Goal: Find specific page/section: Find specific page/section

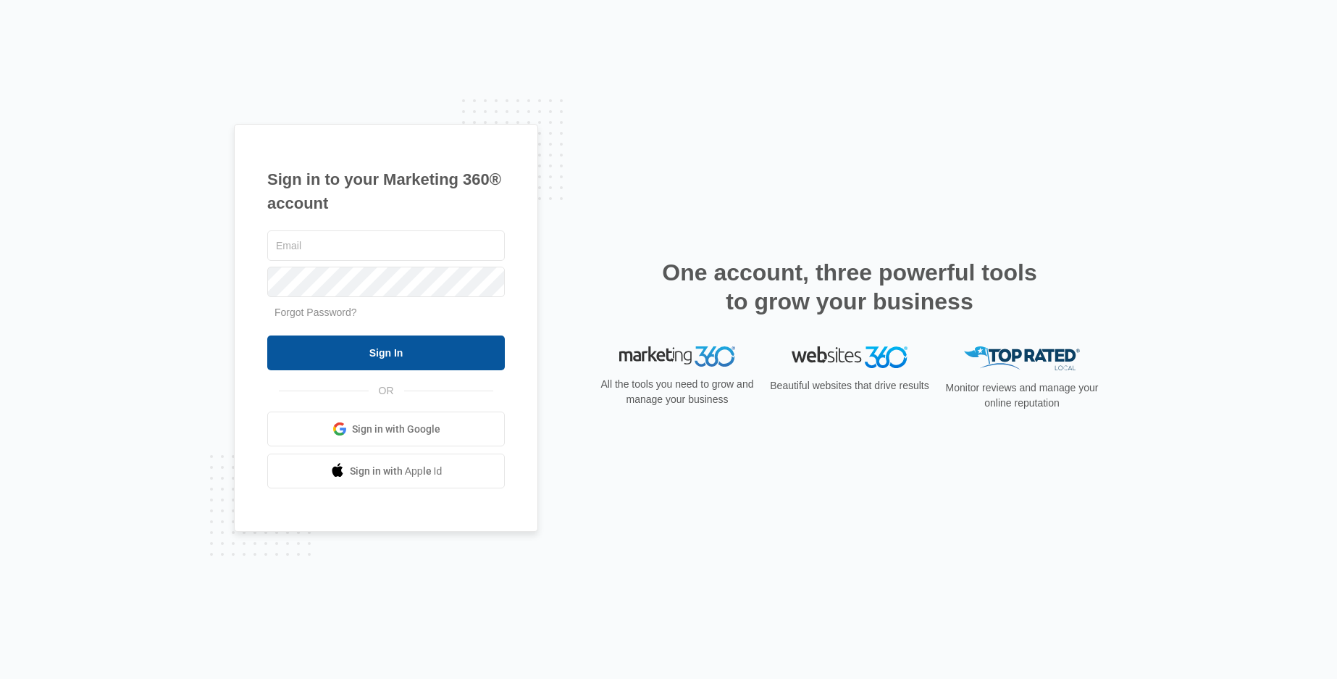
type input "[PERSON_NAME][EMAIL_ADDRESS][DOMAIN_NAME]"
click at [304, 344] on input "Sign In" at bounding box center [386, 352] width 238 height 35
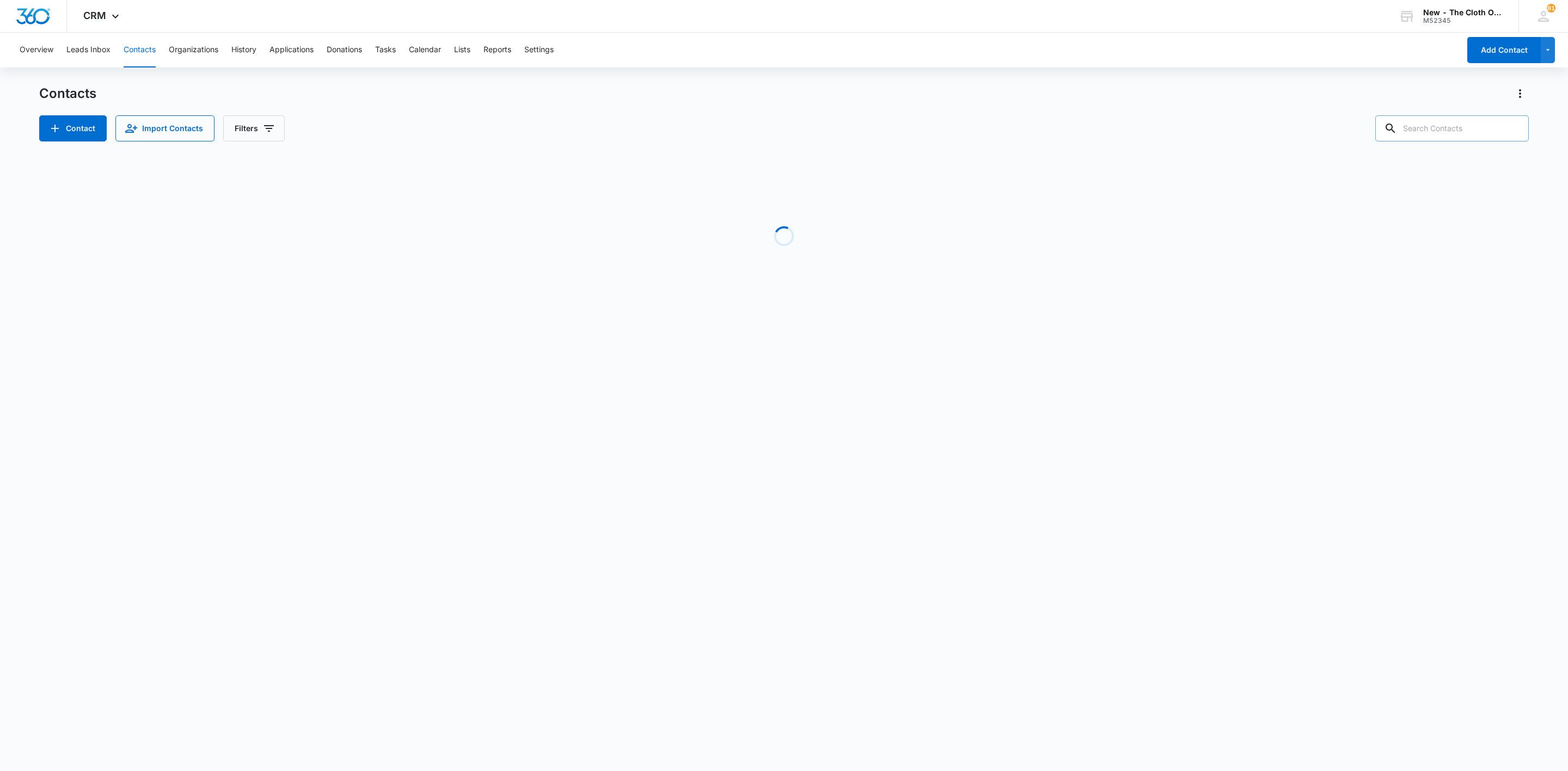
click at [1477, 125] on input "text" at bounding box center [1452, 128] width 153 height 26
paste input "Morgan Smith"
type input "Morgan Smith"
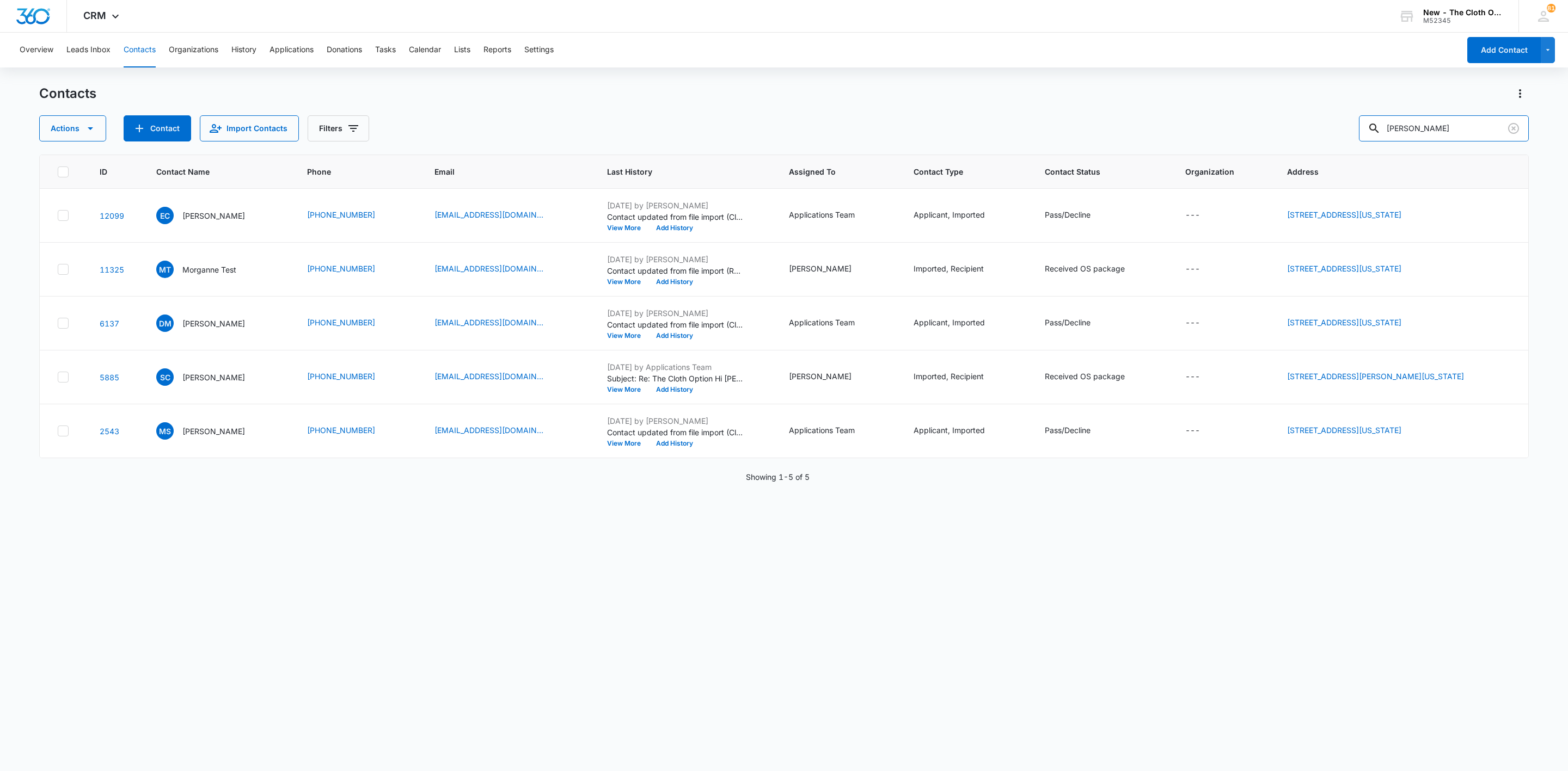
drag, startPoint x: 1482, startPoint y: 132, endPoint x: 1129, endPoint y: 160, distance: 354.1
click at [1131, 159] on div "Contacts Actions Contact Import Contacts Filters Morgan Smith ID Contact Name P…" at bounding box center [784, 428] width 1490 height 685
click at [1507, 125] on icon "Clear" at bounding box center [1513, 128] width 13 height 13
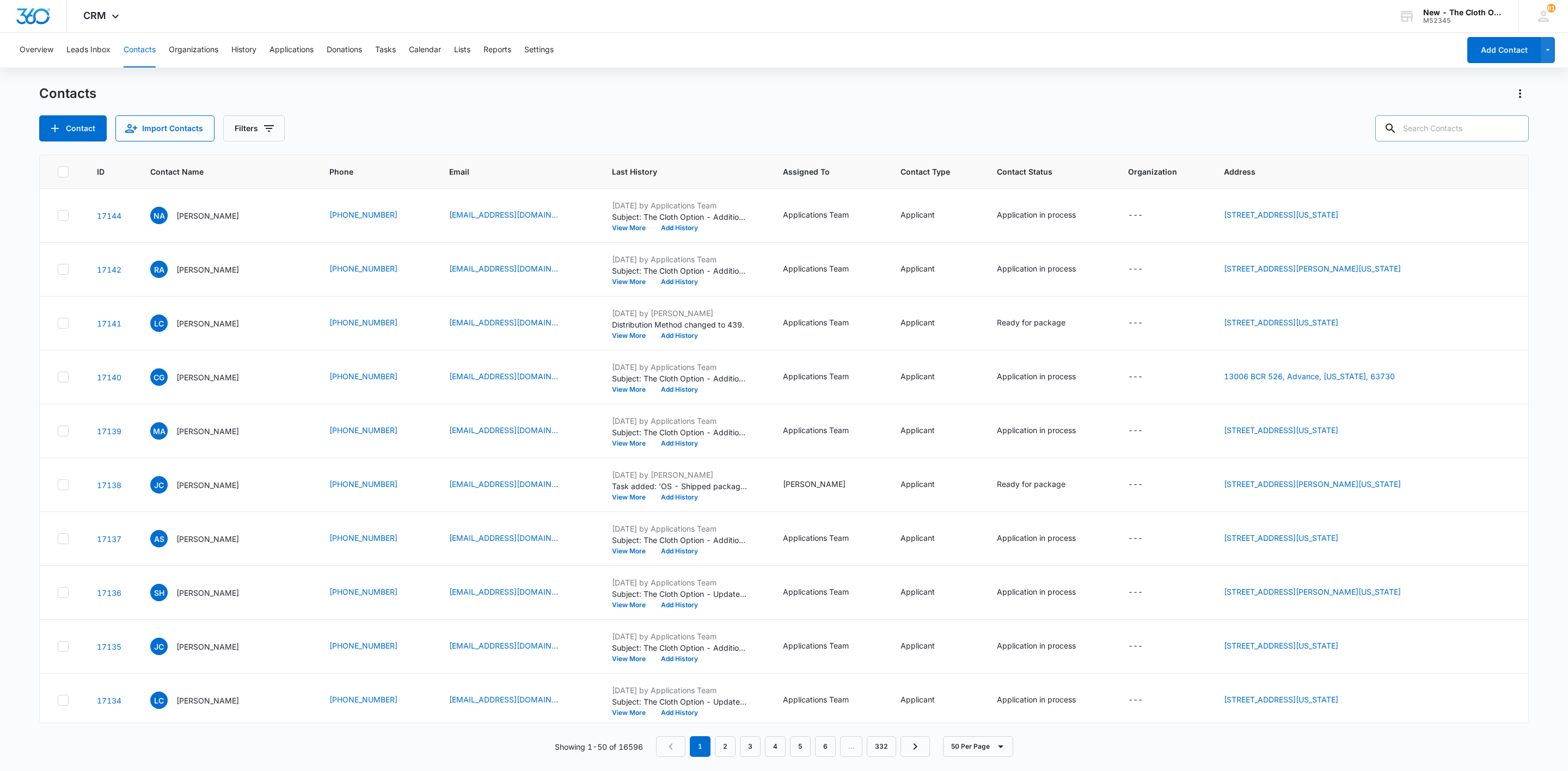
paste input "morganaleasmith@gmail.com"
type input "morganaleasmith@gmail.com"
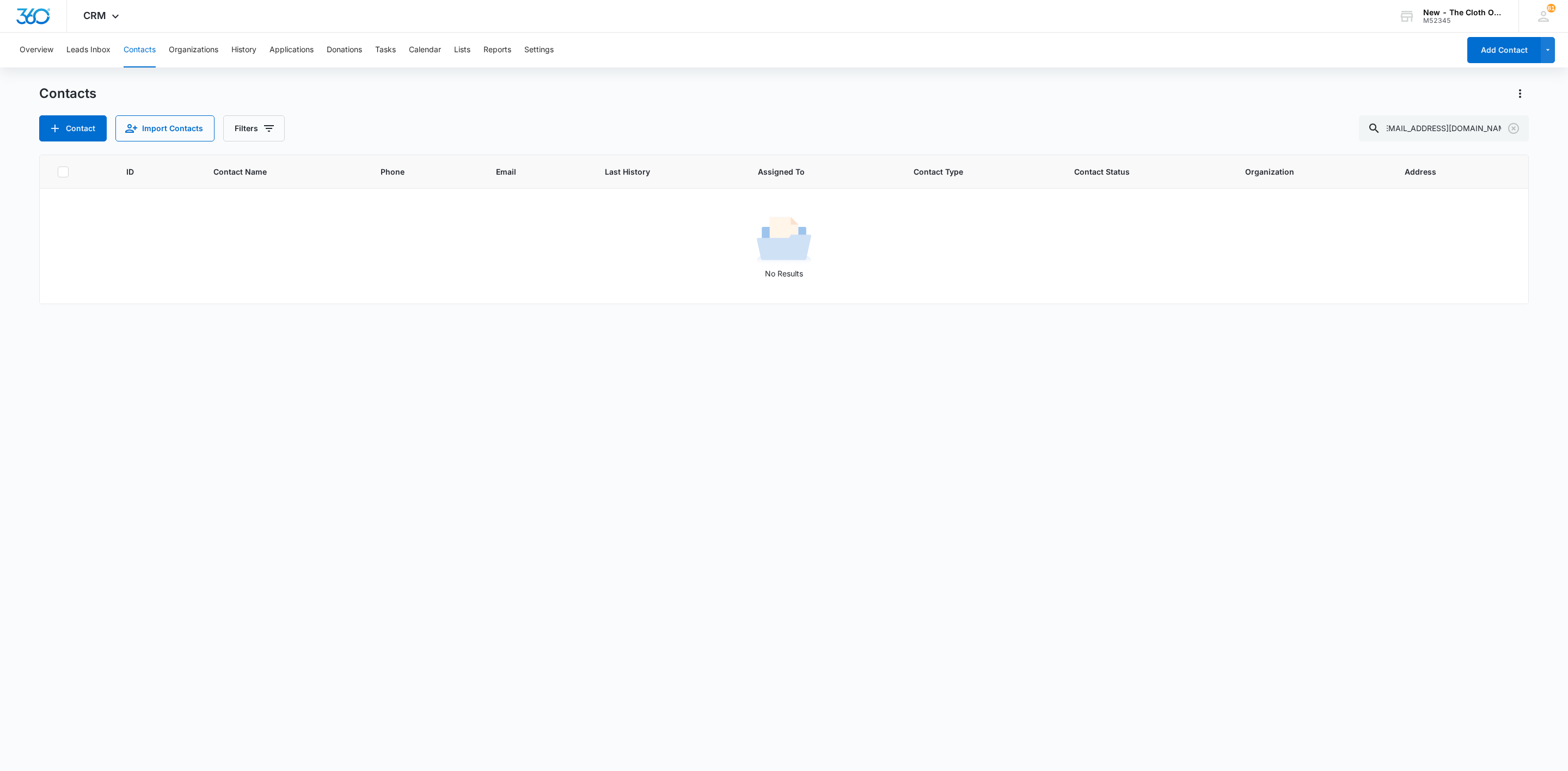
scroll to position [0, 0]
click at [141, 47] on button "Contacts" at bounding box center [139, 50] width 32 height 35
click at [1507, 129] on icon "Clear" at bounding box center [1514, 128] width 11 height 11
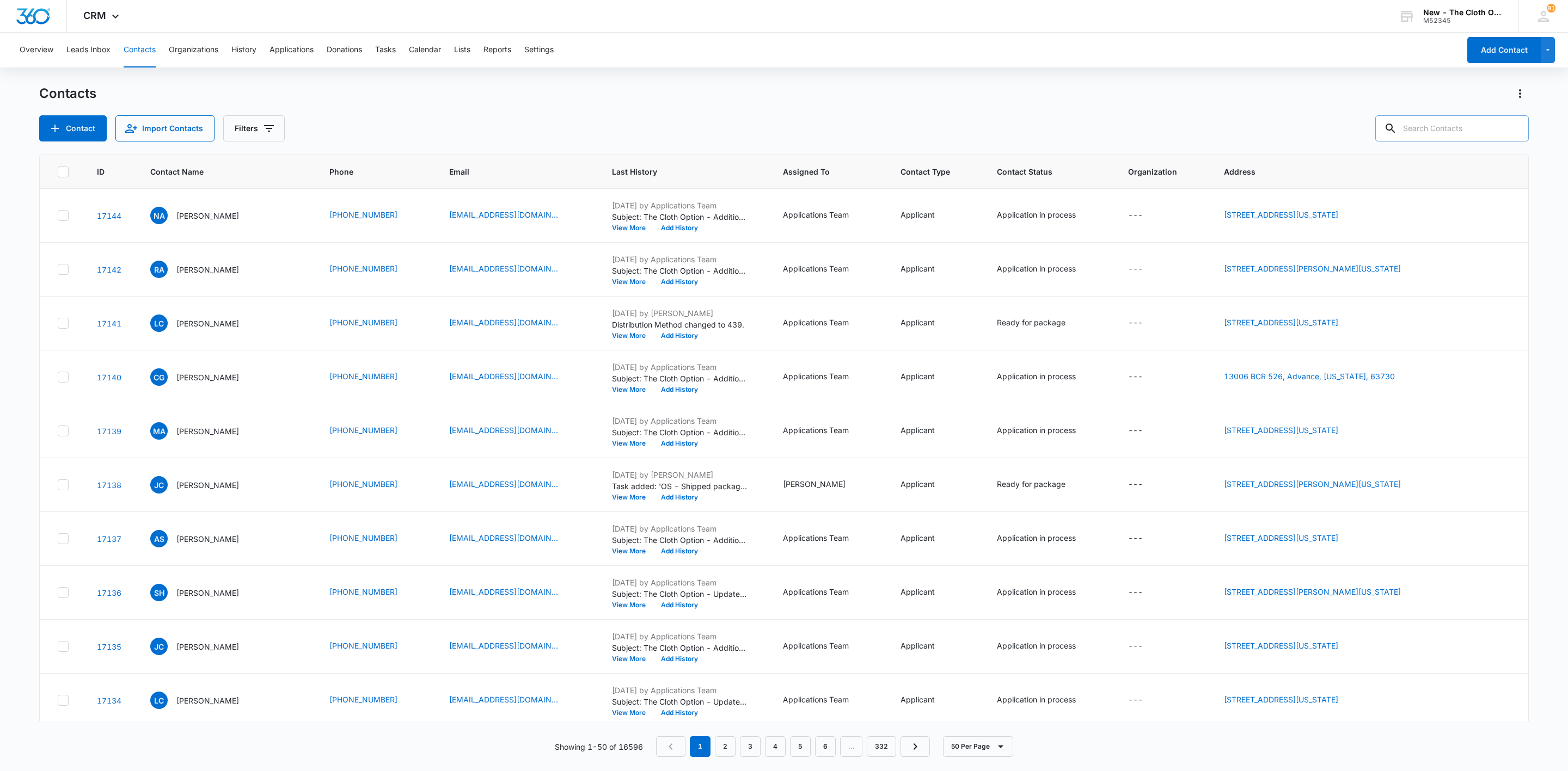
click at [1451, 125] on input "text" at bounding box center [1452, 128] width 153 height 26
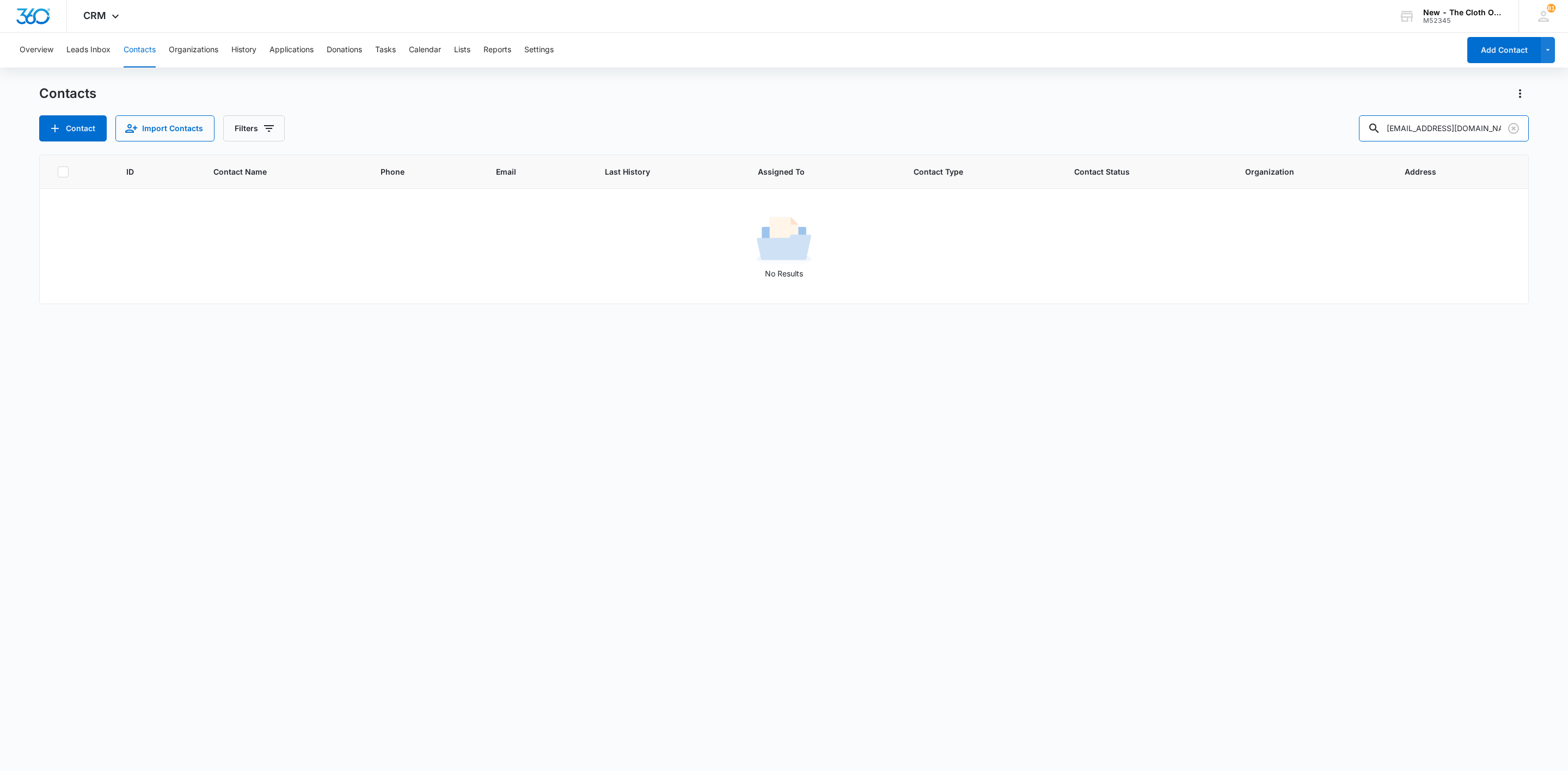
drag, startPoint x: 1495, startPoint y: 119, endPoint x: 1246, endPoint y: 122, distance: 249.0
click at [1246, 122] on div "Contact Import Contacts Filters lmdinh@yahoo.com" at bounding box center [784, 128] width 1490 height 26
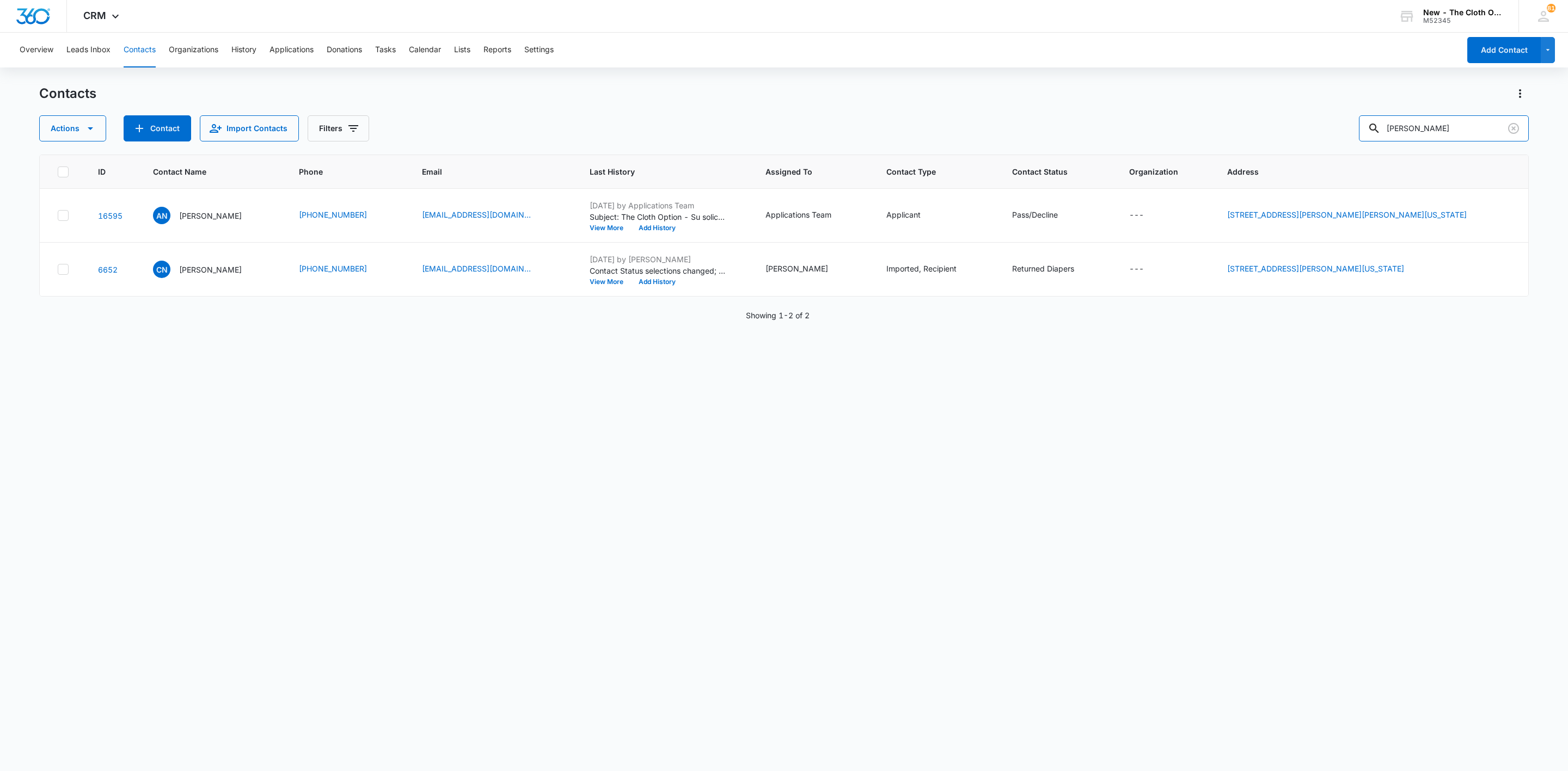
drag, startPoint x: 1461, startPoint y: 131, endPoint x: 1234, endPoint y: 128, distance: 227.0
click at [1234, 128] on div "Actions Contact Import Contacts Filters lan navarro" at bounding box center [784, 128] width 1490 height 26
paste input "mdinh@yahoo.com"
type input "lmdinh@yahoo.com"
